Goal: Communication & Community: Participate in discussion

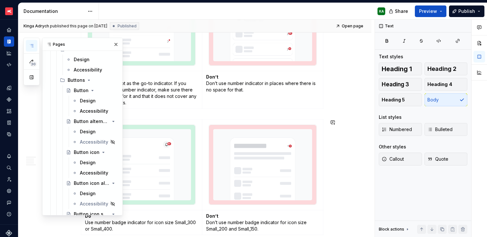
scroll to position [1475, 0]
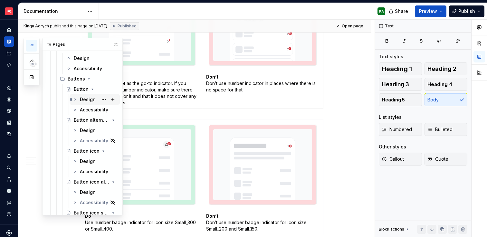
click at [87, 101] on div "Design" at bounding box center [88, 99] width 16 height 6
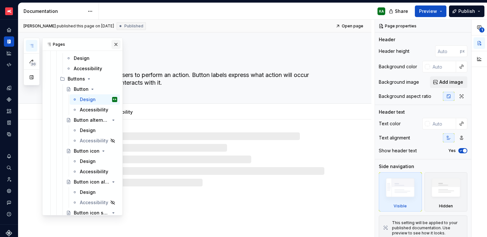
click at [113, 44] on button "button" at bounding box center [115, 44] width 9 height 9
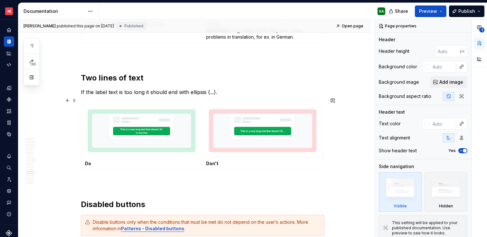
scroll to position [2949, 0]
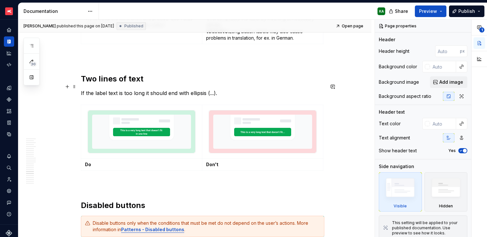
click at [156, 89] on p "If the label text is too long it should end with ellipsis (...)." at bounding box center [203, 93] width 244 height 8
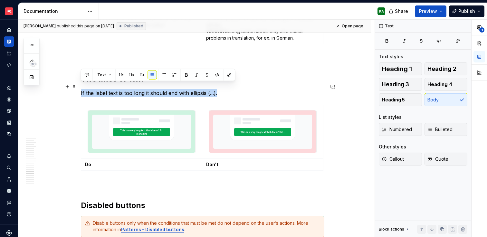
drag, startPoint x: 217, startPoint y: 87, endPoint x: 80, endPoint y: 86, distance: 137.9
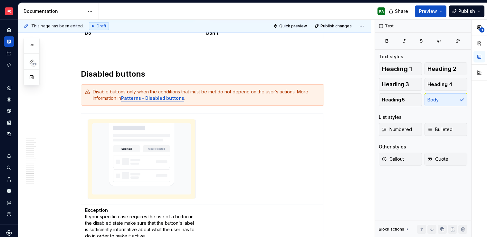
scroll to position [3082, 0]
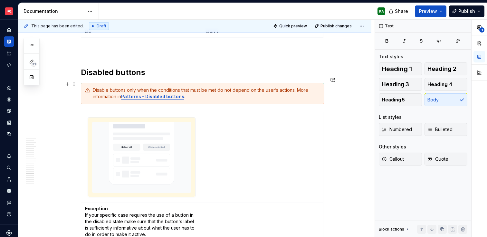
type textarea "*"
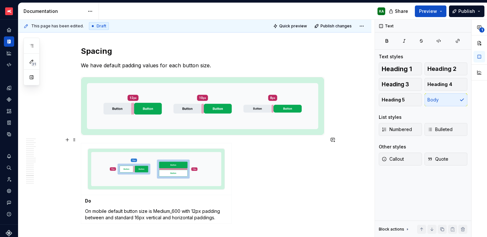
scroll to position [3589, 0]
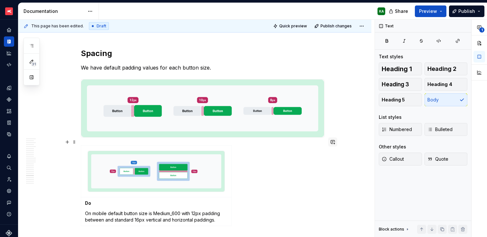
click at [332, 144] on button "button" at bounding box center [332, 142] width 9 height 9
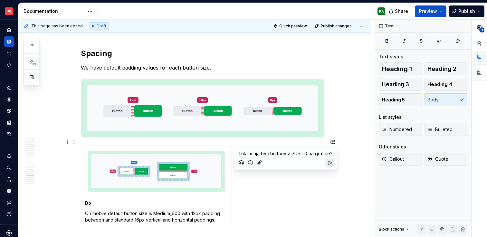
click at [239, 153] on span "Tutaj mają być buttony z PDS 1.0 na grafice?" at bounding box center [285, 153] width 94 height 5
click at [243, 160] on icon "Mention someone" at bounding box center [241, 163] width 6 height 6
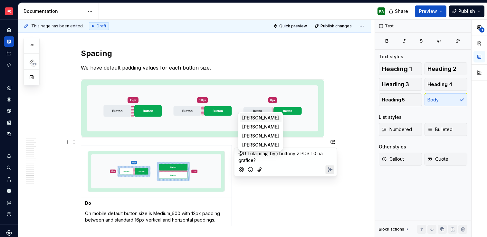
click at [252, 120] on span "[PERSON_NAME]" at bounding box center [260, 118] width 37 height 6
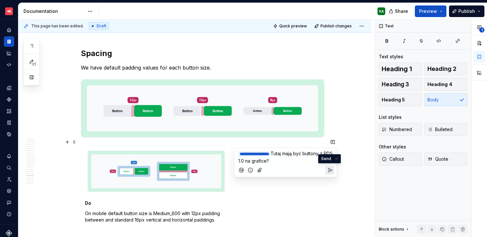
click at [329, 168] on icon "Send" at bounding box center [330, 170] width 4 height 4
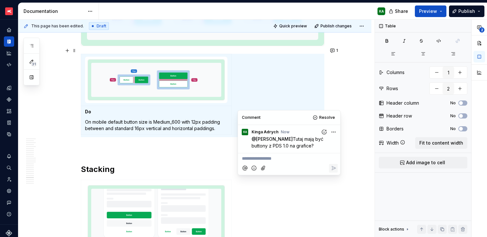
scroll to position [3694, 0]
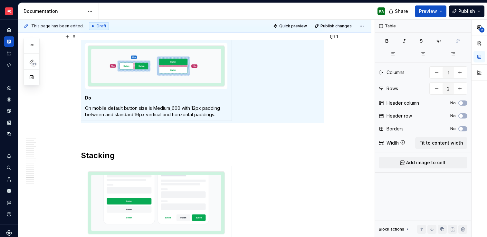
type textarea "*"
